Goal: Register for event/course

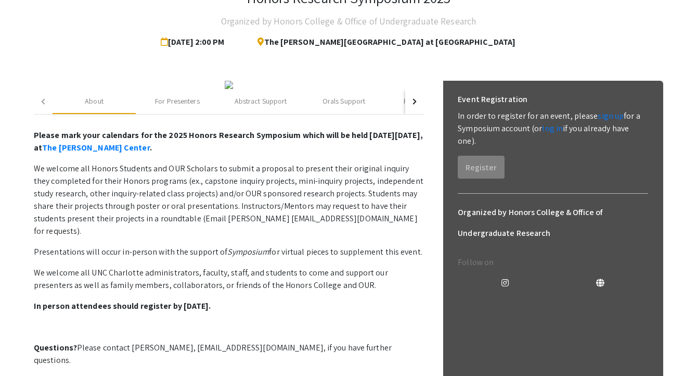
scroll to position [77, 0]
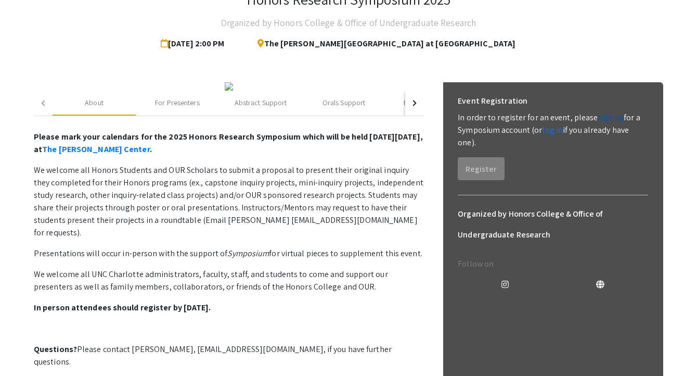
click at [606, 120] on link "sign up" at bounding box center [611, 117] width 26 height 11
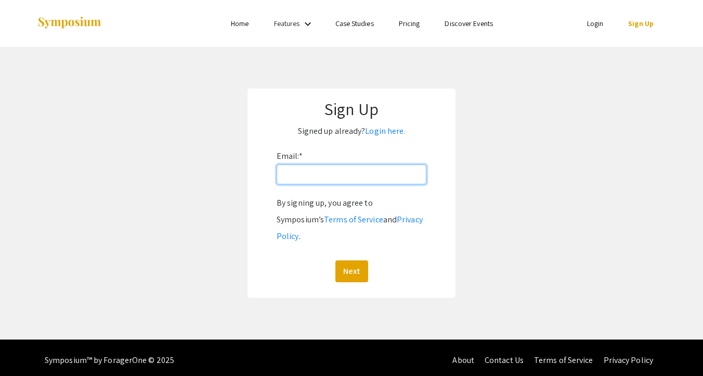
click at [400, 182] on input "Email: *" at bounding box center [352, 174] width 150 height 20
type input "[EMAIL_ADDRESS][DOMAIN_NAME]"
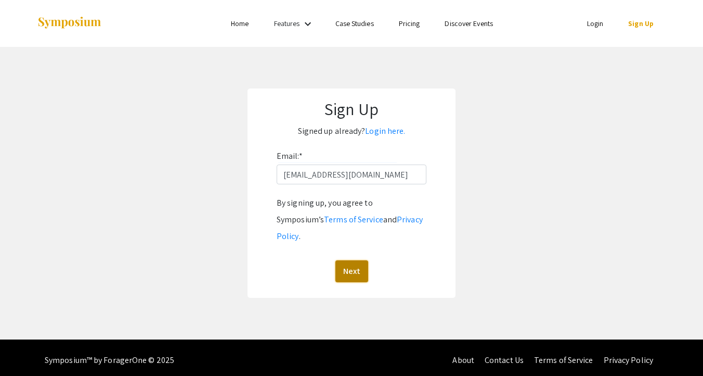
click at [358, 260] on button "Next" at bounding box center [351, 271] width 33 height 22
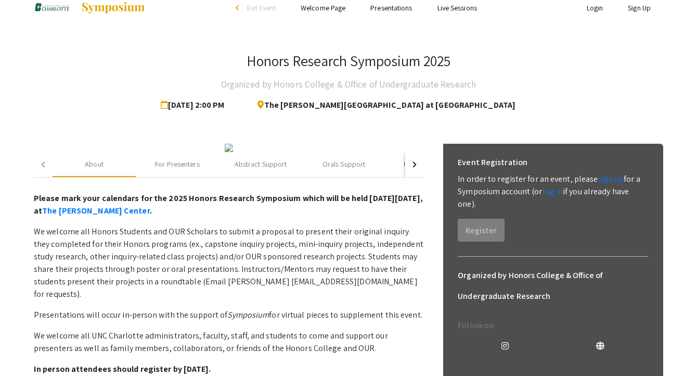
scroll to position [42, 0]
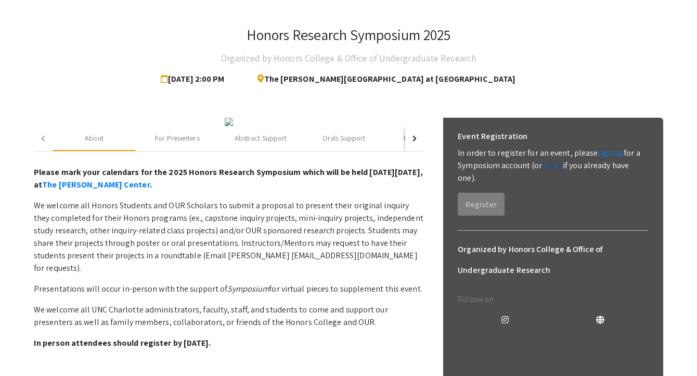
click at [552, 162] on link "log in" at bounding box center [552, 165] width 21 height 11
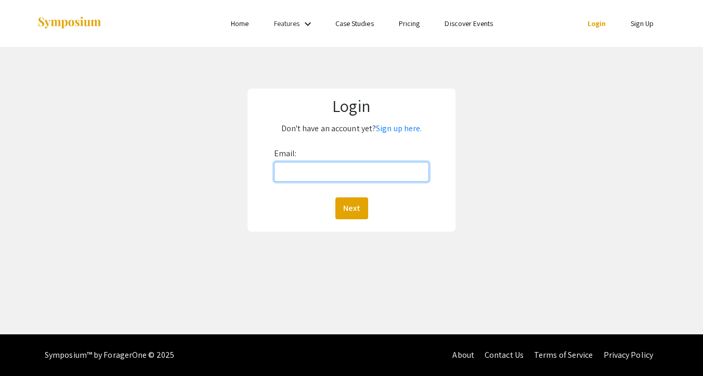
click at [370, 176] on input "Email:" at bounding box center [351, 172] width 155 height 20
type input "[EMAIL_ADDRESS][DOMAIN_NAME]"
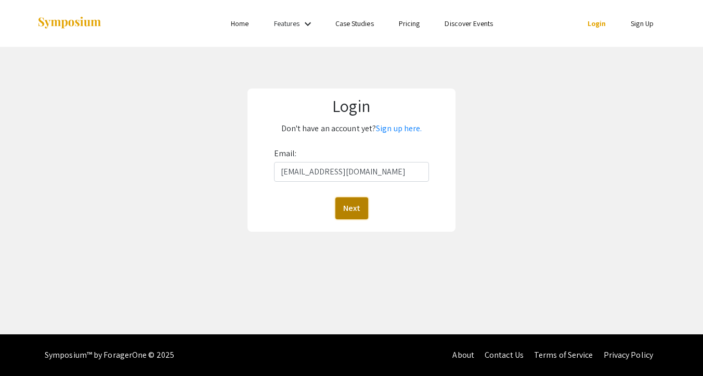
click at [363, 206] on button "Next" at bounding box center [351, 208] width 33 height 22
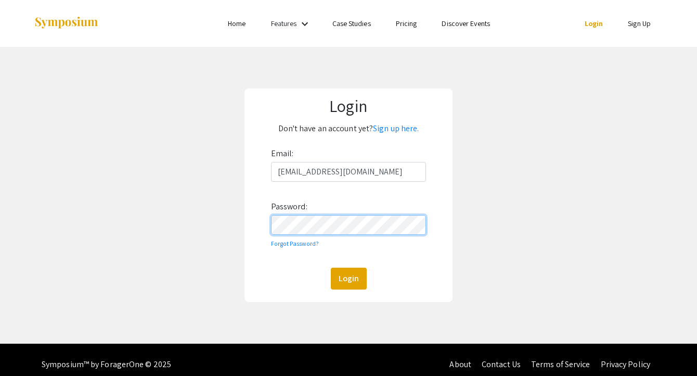
click at [331, 267] on button "Login" at bounding box center [349, 278] width 36 height 22
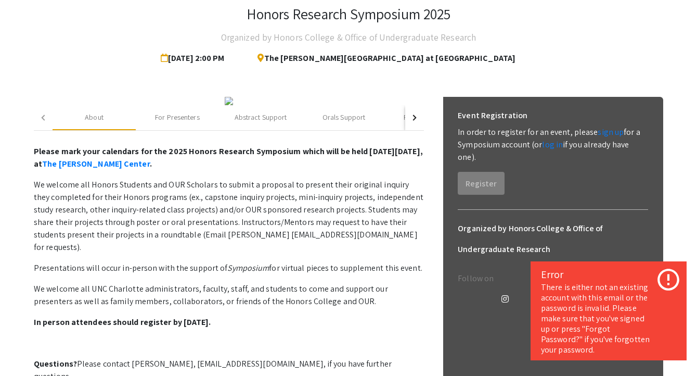
scroll to position [66, 0]
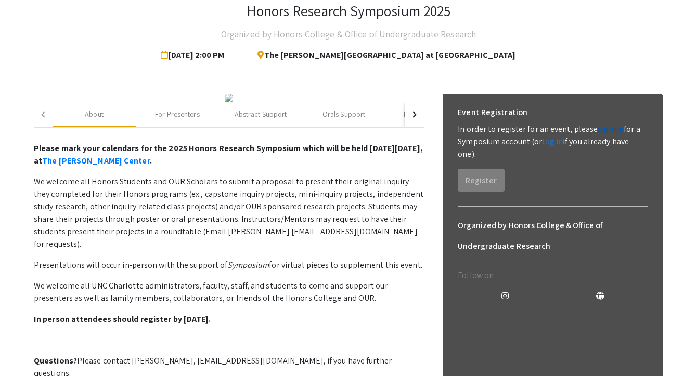
click at [599, 126] on link "sign up" at bounding box center [611, 128] width 26 height 11
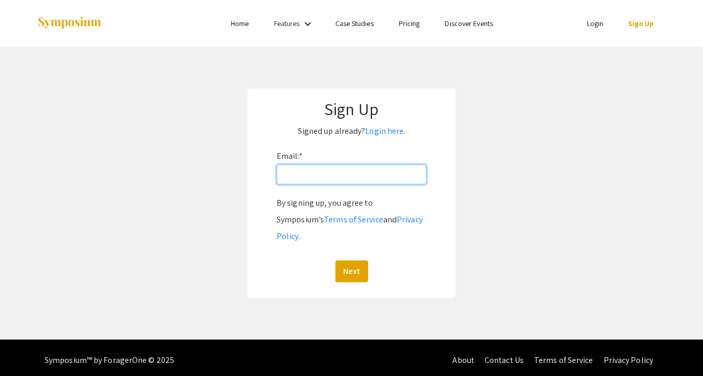
click at [359, 175] on input "Email: *" at bounding box center [352, 174] width 150 height 20
type input "[EMAIL_ADDRESS][DOMAIN_NAME]"
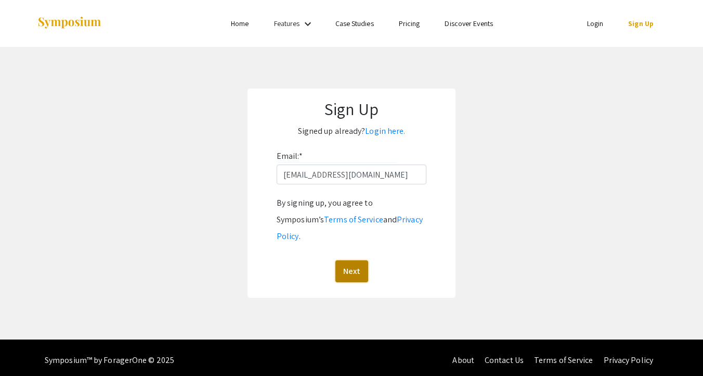
click at [359, 260] on button "Next" at bounding box center [351, 271] width 33 height 22
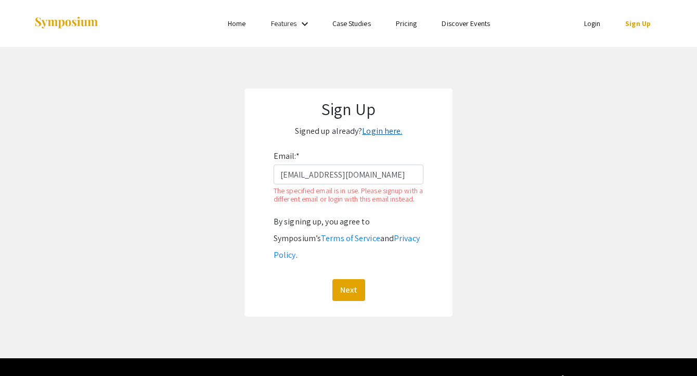
click at [373, 131] on link "Login here." at bounding box center [382, 130] width 40 height 11
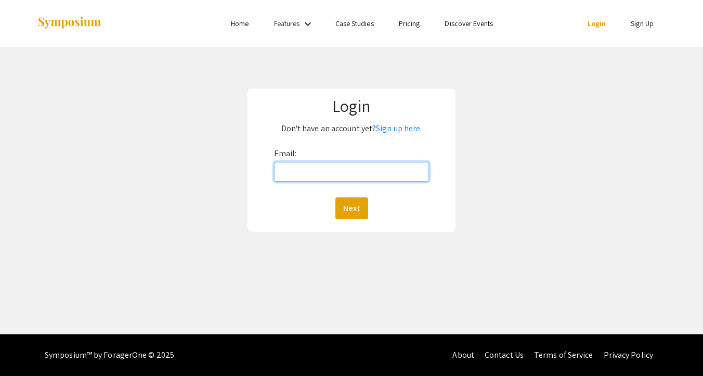
click at [359, 176] on input "Email:" at bounding box center [351, 172] width 155 height 20
type input "[EMAIL_ADDRESS][DOMAIN_NAME]"
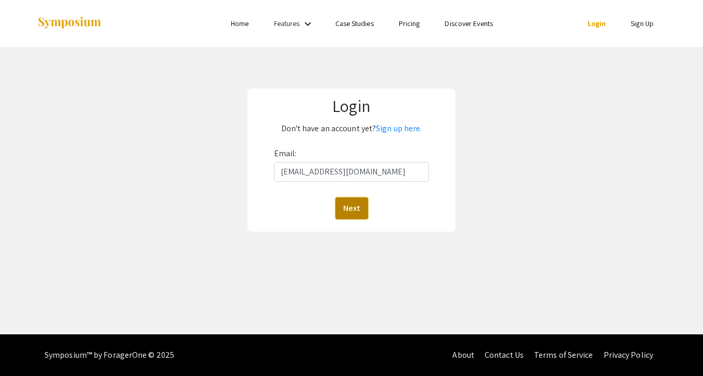
click at [353, 204] on button "Next" at bounding box center [351, 208] width 33 height 22
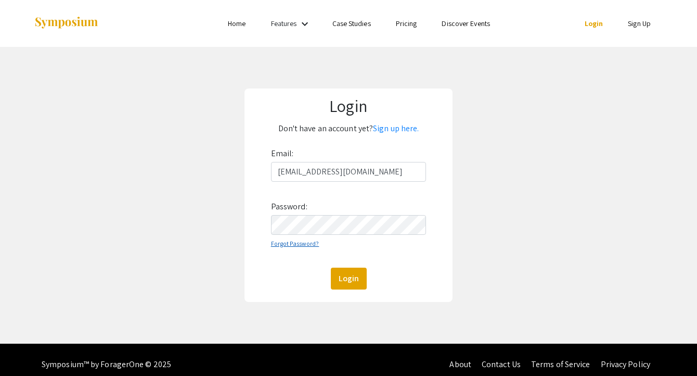
click at [300, 242] on link "Forgot Password?" at bounding box center [295, 243] width 48 height 8
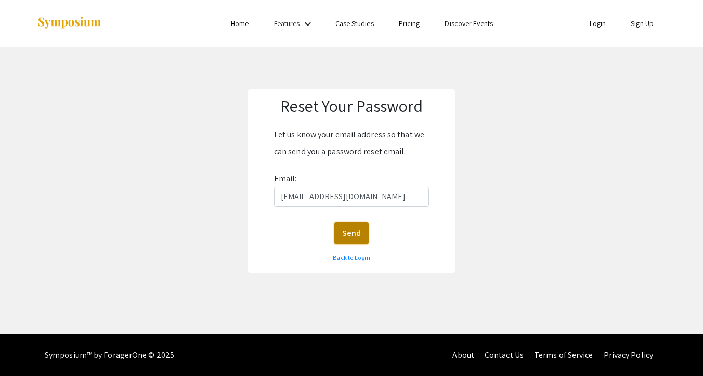
click at [356, 227] on button "Send" at bounding box center [351, 233] width 34 height 22
click at [356, 257] on link "Back to Login" at bounding box center [351, 257] width 37 height 8
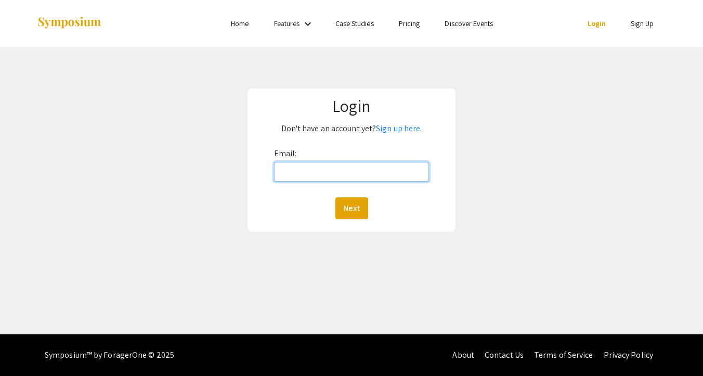
click at [357, 180] on input "Email:" at bounding box center [351, 172] width 155 height 20
type input "[EMAIL_ADDRESS][DOMAIN_NAME]"
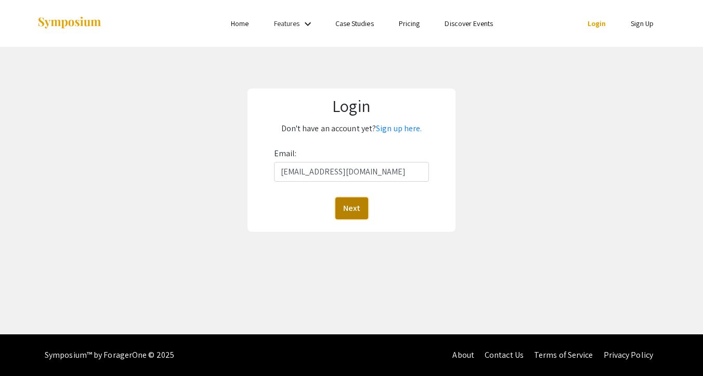
click at [357, 201] on button "Next" at bounding box center [351, 208] width 33 height 22
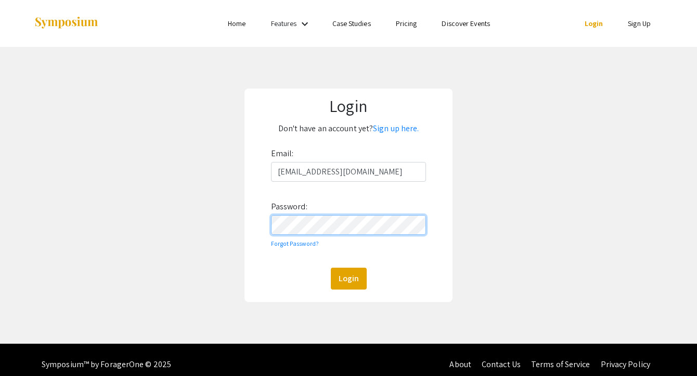
click at [331, 267] on button "Login" at bounding box center [349, 278] width 36 height 22
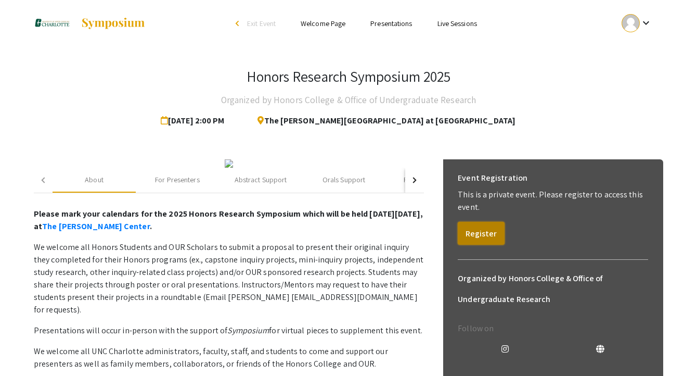
click at [472, 234] on button "Register" at bounding box center [481, 233] width 47 height 23
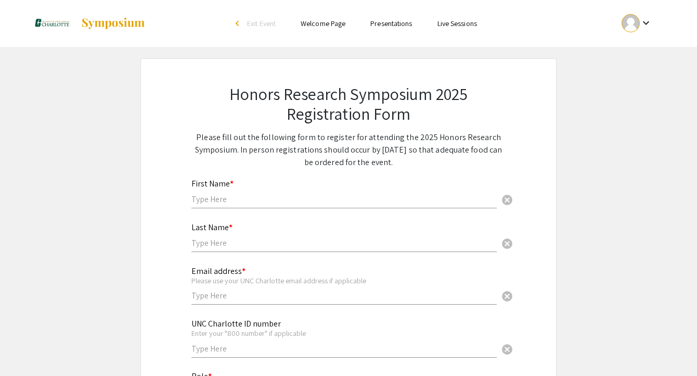
click at [244, 198] on input "text" at bounding box center [343, 198] width 305 height 11
type input "[PERSON_NAME]"
click at [230, 242] on input "text" at bounding box center [343, 242] width 305 height 11
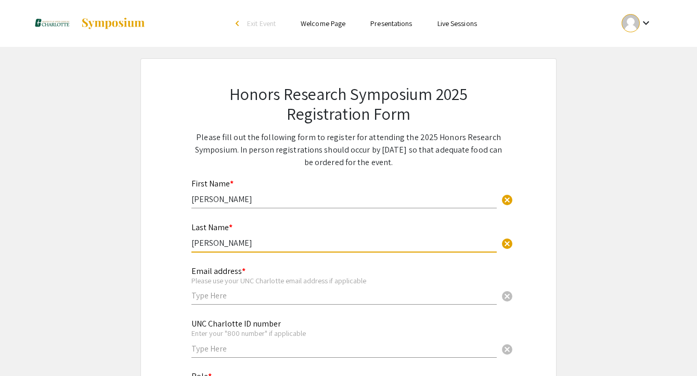
type input "[PERSON_NAME]"
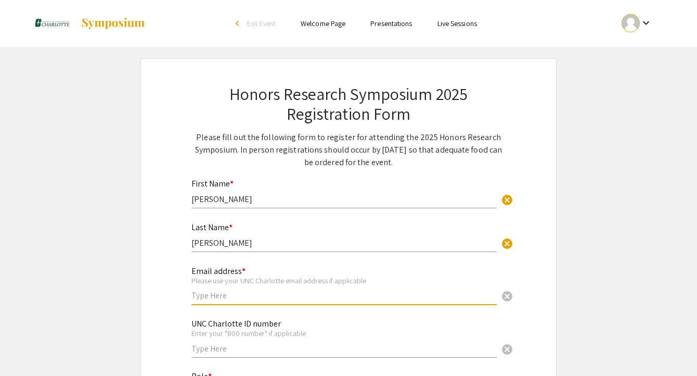
click at [227, 296] on input "text" at bounding box center [343, 295] width 305 height 11
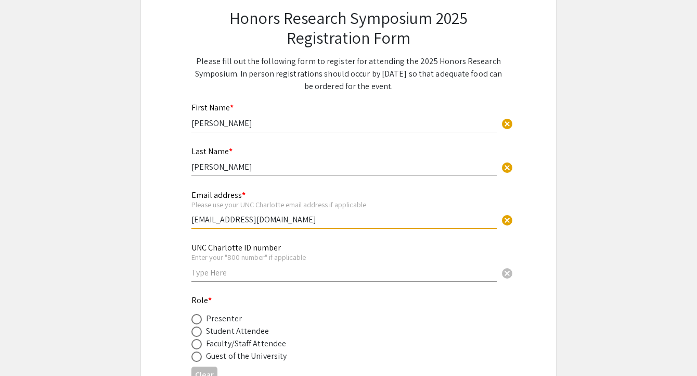
scroll to position [88, 0]
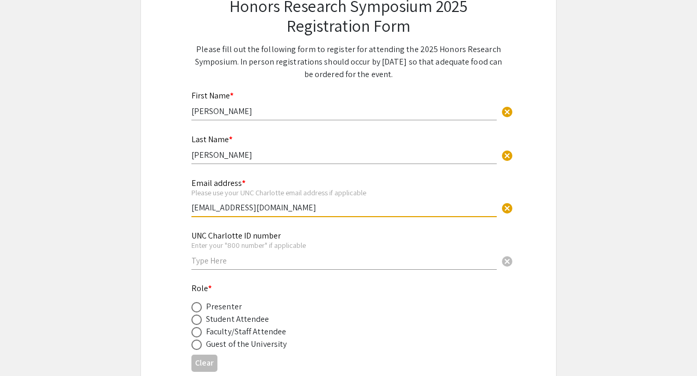
type input "[EMAIL_ADDRESS][DOMAIN_NAME]"
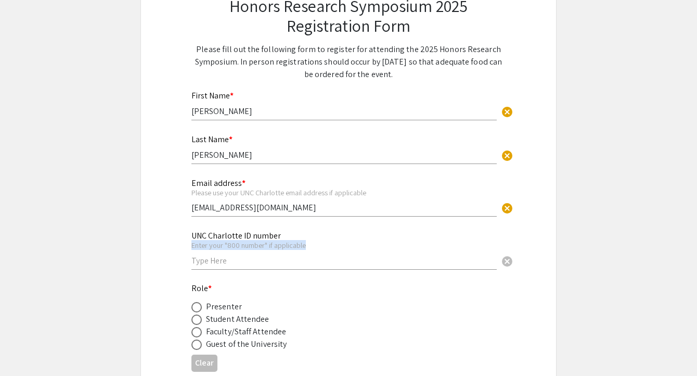
drag, startPoint x: 224, startPoint y: 268, endPoint x: 218, endPoint y: 262, distance: 8.1
click at [218, 262] on div "UNC Charlotte ID number Enter your "800 number" if applicable cancel" at bounding box center [343, 245] width 305 height 48
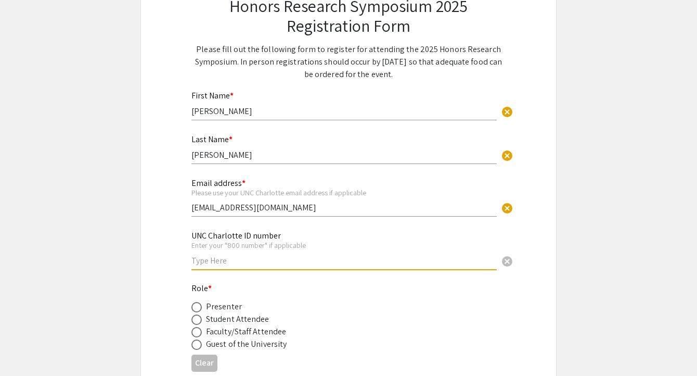
click at [218, 262] on input "text" at bounding box center [343, 260] width 305 height 11
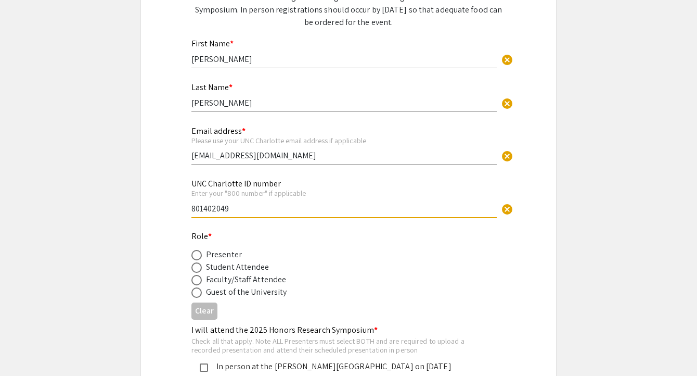
scroll to position [150, 0]
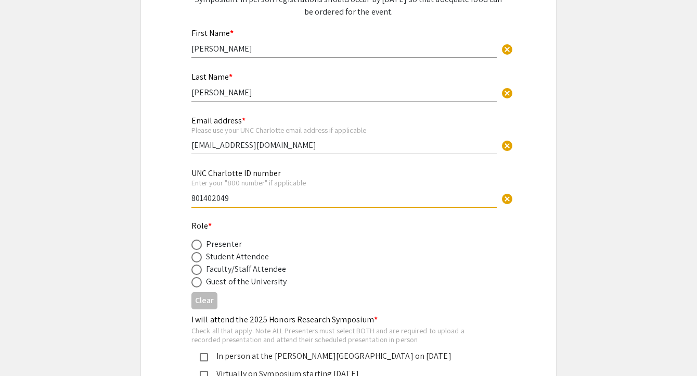
type input "801402049"
click at [195, 245] on span at bounding box center [196, 244] width 10 height 10
click at [195, 245] on input "radio" at bounding box center [196, 244] width 10 height 10
radio input "true"
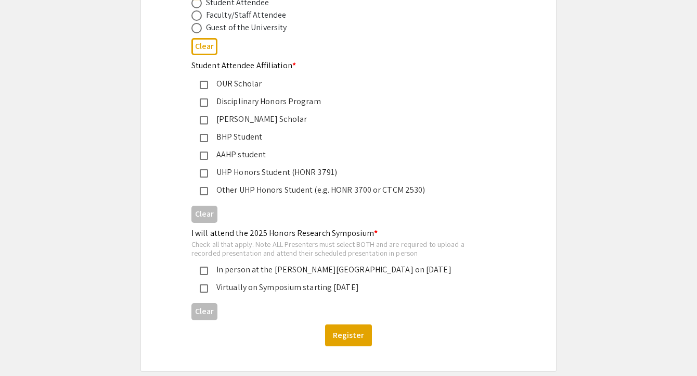
scroll to position [408, 0]
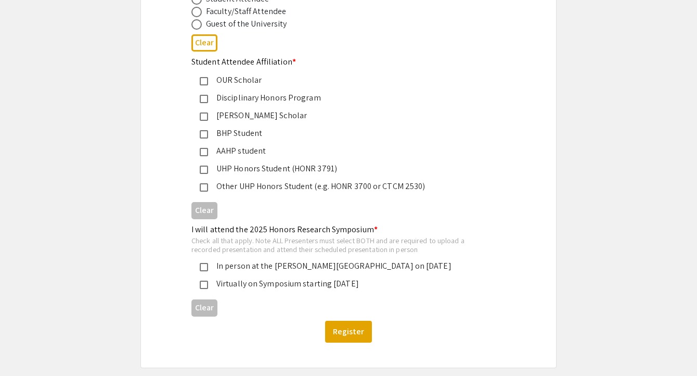
click at [202, 188] on mat-pseudo-checkbox at bounding box center [204, 187] width 8 height 8
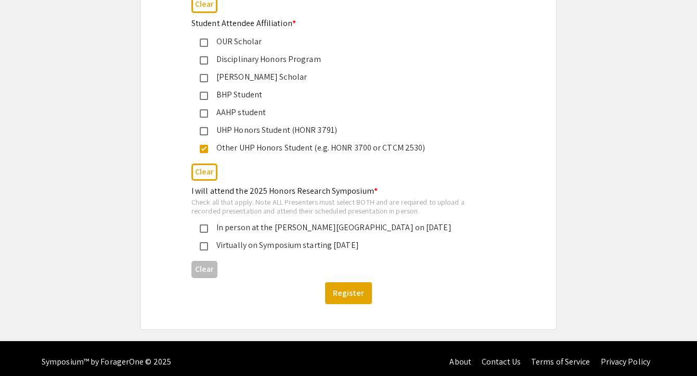
scroll to position [454, 0]
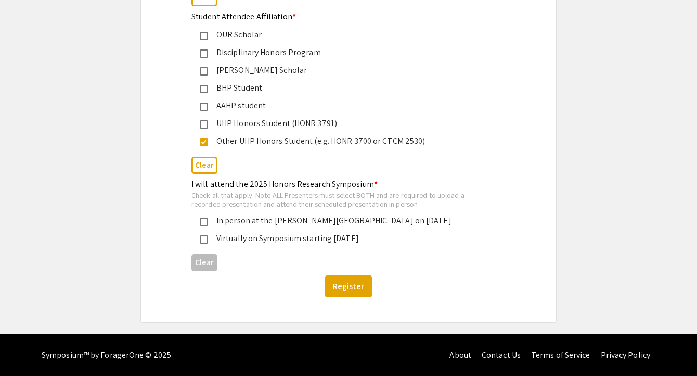
click at [205, 223] on mat-pseudo-checkbox at bounding box center [204, 221] width 8 height 8
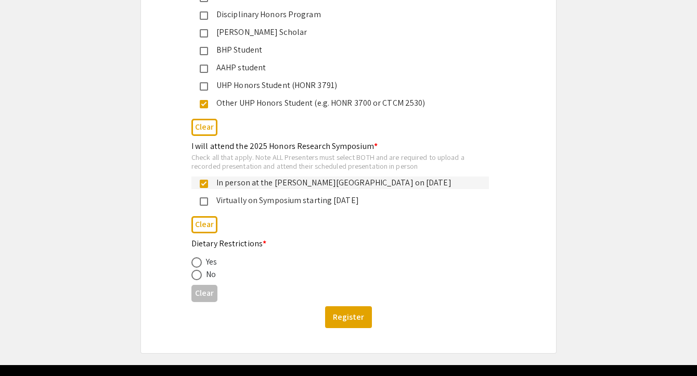
scroll to position [504, 0]
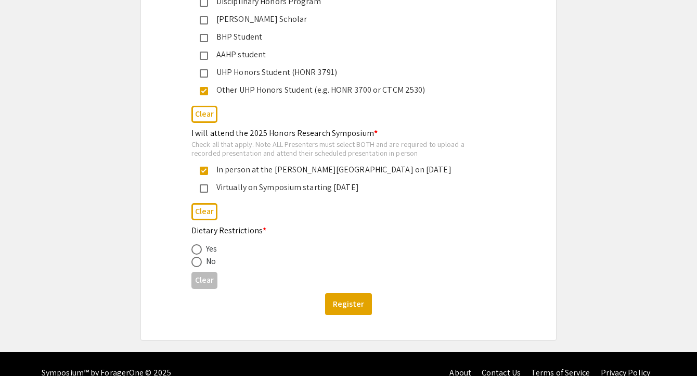
click at [197, 261] on span at bounding box center [196, 261] width 10 height 10
click at [197, 261] on input "radio" at bounding box center [196, 261] width 10 height 10
radio input "true"
click at [356, 303] on button "Register" at bounding box center [348, 304] width 47 height 22
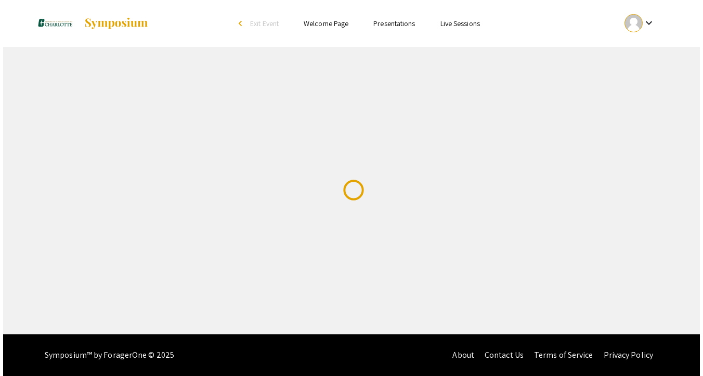
scroll to position [0, 0]
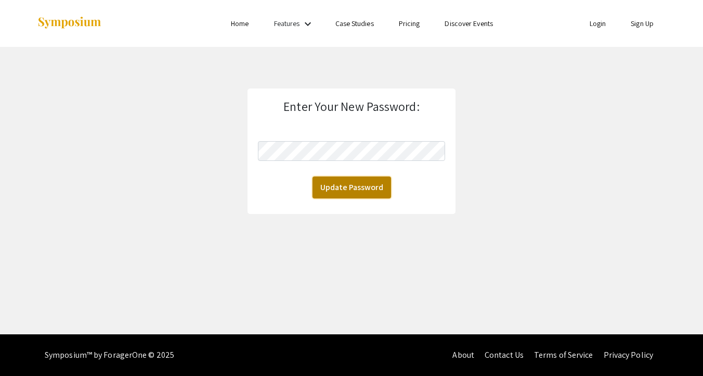
click at [345, 180] on button "Update Password" at bounding box center [352, 187] width 79 height 22
